Goal: Task Accomplishment & Management: Manage account settings

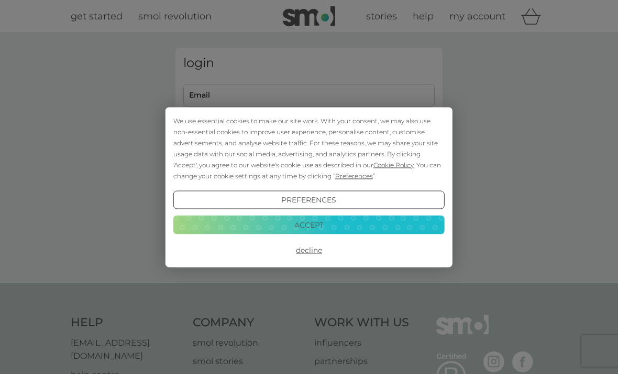
click at [346, 227] on button "Accept" at bounding box center [308, 224] width 271 height 19
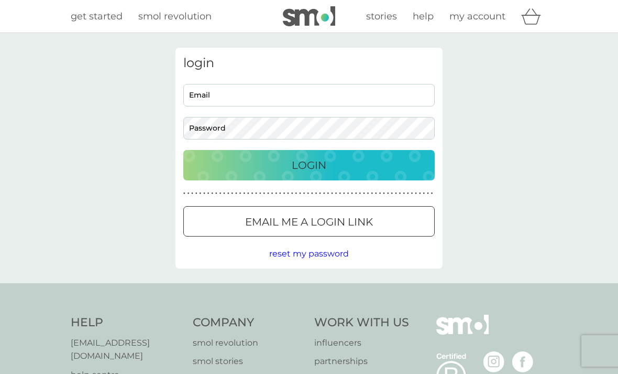
click at [401, 97] on input "Email" at bounding box center [308, 95] width 251 height 23
type input "jennylockyer51@gmail.com"
click at [309, 165] on button "Login" at bounding box center [308, 165] width 251 height 30
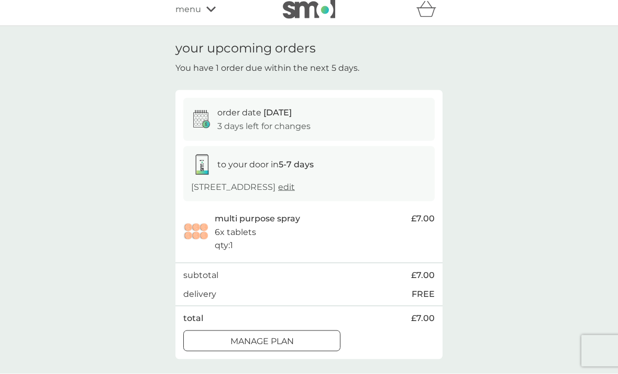
scroll to position [6, 0]
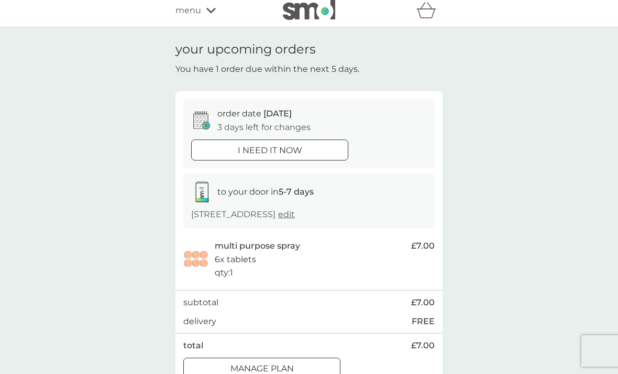
click at [282, 365] on p "Manage plan" at bounding box center [262, 369] width 63 height 14
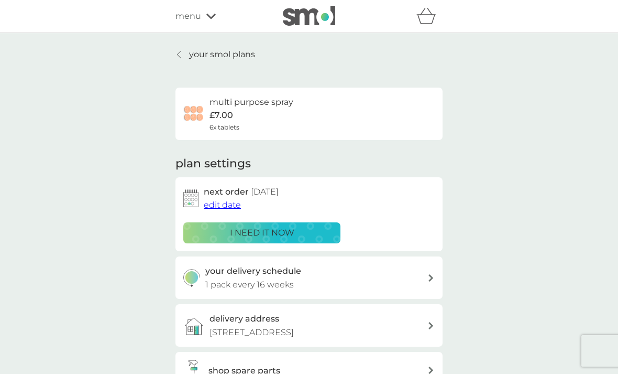
click at [229, 203] on span "edit date" at bounding box center [222, 205] width 37 height 10
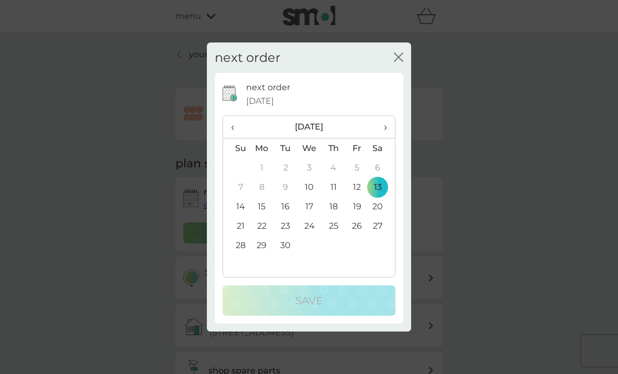
click at [387, 138] on span "›" at bounding box center [382, 127] width 10 height 22
click at [385, 138] on span "›" at bounding box center [382, 127] width 10 height 22
click at [312, 216] on td "12" at bounding box center [310, 205] width 24 height 19
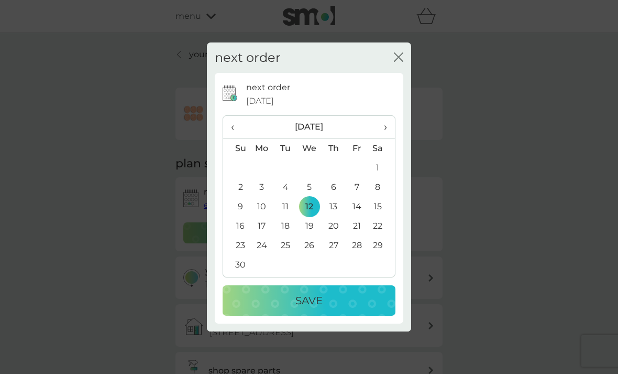
click at [299, 315] on button "Save" at bounding box center [309, 300] width 173 height 30
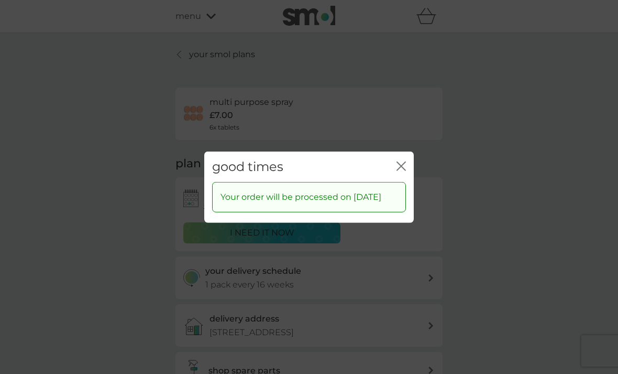
click at [400, 170] on icon "close" at bounding box center [401, 165] width 9 height 9
